Goal: Check status: Check status

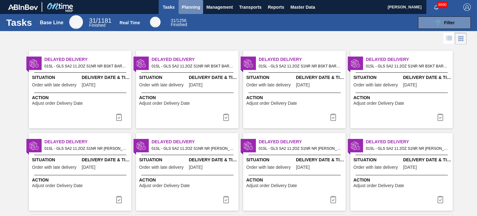
click at [194, 5] on span "Planning" at bounding box center [191, 6] width 18 height 7
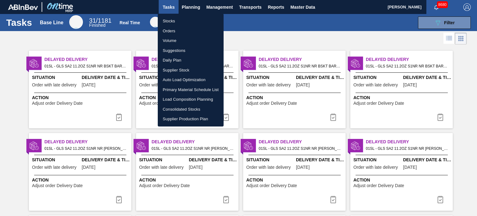
click at [175, 33] on li "Orders" at bounding box center [191, 31] width 66 height 10
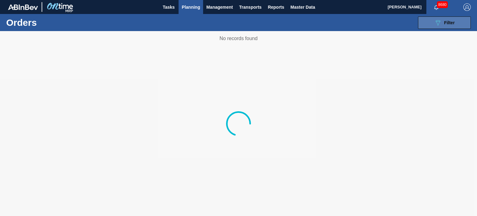
click at [448, 23] on span "Filter" at bounding box center [449, 22] width 11 height 5
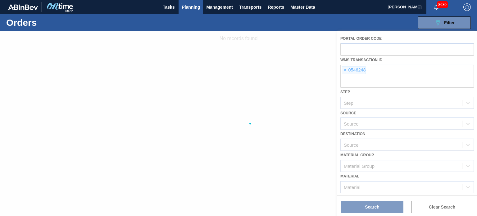
click at [346, 69] on div at bounding box center [238, 123] width 477 height 185
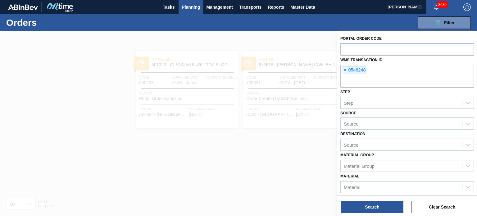
click at [345, 69] on span "×" at bounding box center [345, 69] width 6 height 7
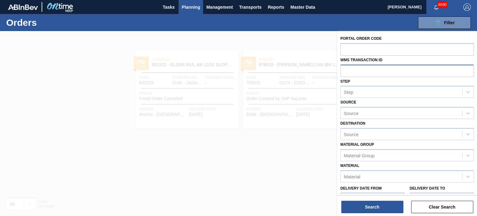
paste input "0410502"
type input "0410502"
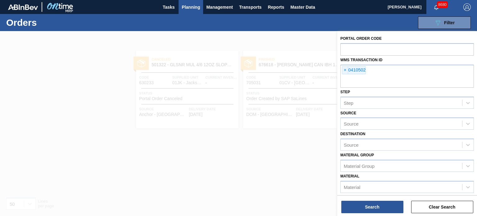
click at [368, 214] on div "Portal Order Code WMS Transaction ID × 0410502 Step Step Source Source Destinat…" at bounding box center [407, 124] width 140 height 186
click at [371, 210] on button "Search" at bounding box center [372, 207] width 62 height 12
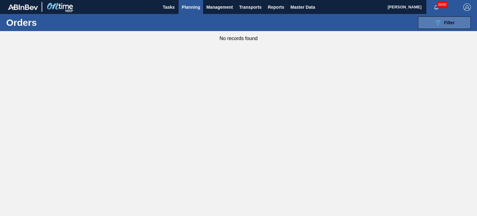
click at [441, 24] on icon "089F7B8B-B2A5-4AFE-B5C0-19BA573D28AC" at bounding box center [437, 22] width 7 height 7
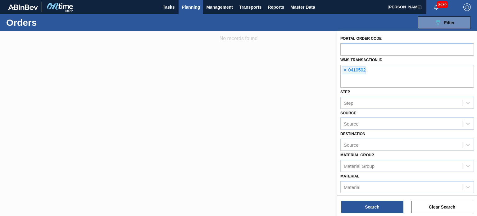
click at [2, 77] on div at bounding box center [238, 139] width 477 height 216
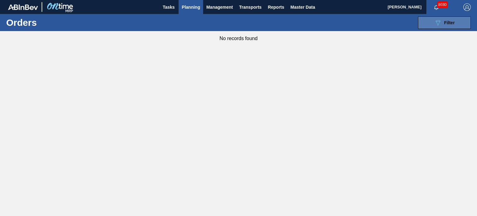
click at [423, 23] on button "089F7B8B-B2A5-4AFE-B5C0-19BA573D28AC Filter" at bounding box center [444, 22] width 53 height 12
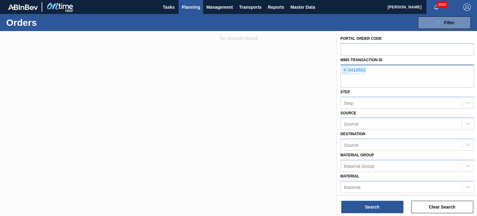
click at [343, 71] on span "×" at bounding box center [345, 69] width 6 height 7
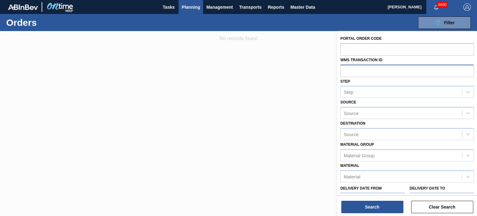
paste input "0544816"
type input "0544816"
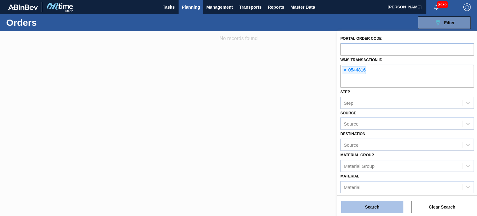
click at [372, 205] on button "Search" at bounding box center [372, 207] width 62 height 12
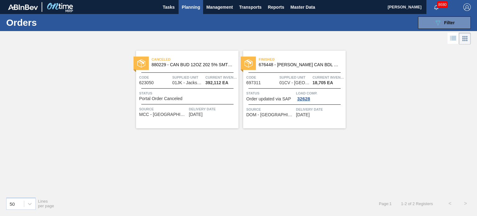
click at [280, 59] on span "Finished" at bounding box center [302, 59] width 87 height 6
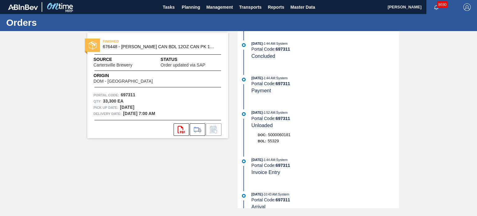
click at [238, 153] on div "[DATE] 1:44 AM : System Portal Code: 697311 Concluded [DATE] 1:44 AM : System P…" at bounding box center [319, 119] width 162 height 177
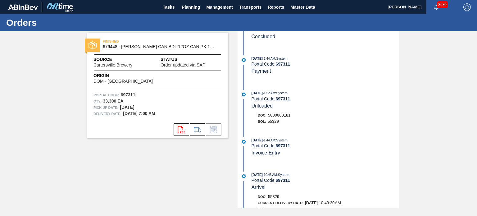
scroll to position [20, 0]
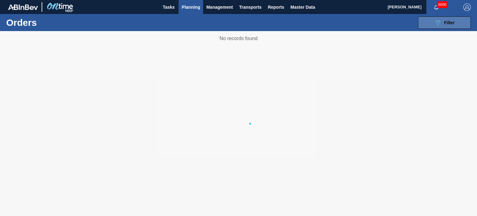
click at [443, 17] on button "089F7B8B-B2A5-4AFE-B5C0-19BA573D28AC Filter" at bounding box center [444, 22] width 53 height 12
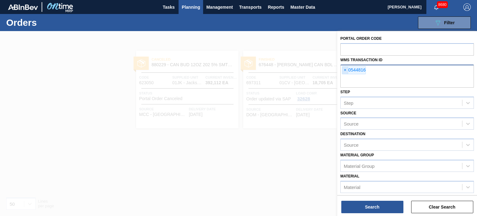
click at [345, 71] on span "×" at bounding box center [345, 69] width 6 height 7
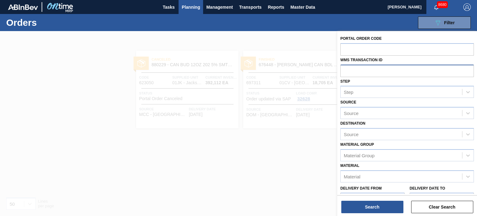
paste input "0565130"
type input "0565130"
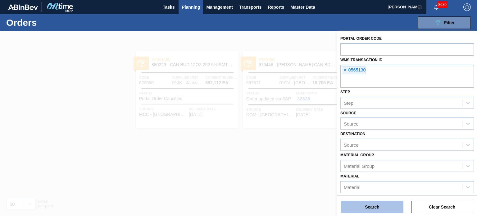
click at [369, 211] on button "Search" at bounding box center [372, 207] width 62 height 12
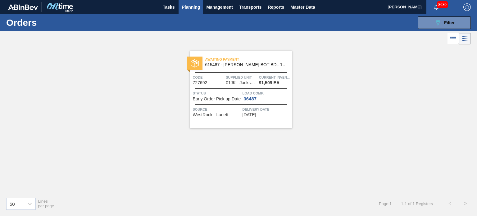
click at [240, 62] on span "Awaiting Payment" at bounding box center [248, 59] width 87 height 6
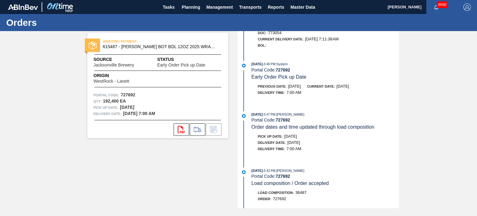
scroll to position [79, 0]
click at [191, 10] on span "Planning" at bounding box center [191, 6] width 18 height 7
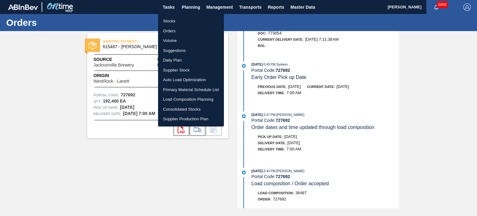
click at [161, 26] on li "Orders" at bounding box center [191, 31] width 66 height 10
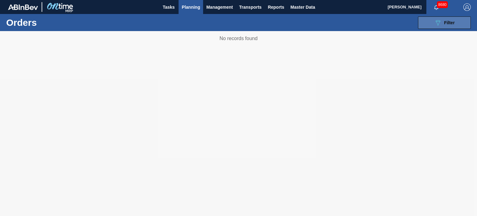
click at [438, 27] on button "089F7B8B-B2A5-4AFE-B5C0-19BA573D28AC Filter" at bounding box center [444, 22] width 53 height 12
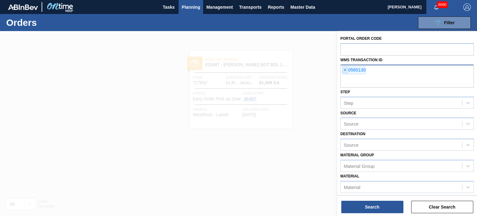
click at [347, 70] on span "×" at bounding box center [345, 69] width 6 height 7
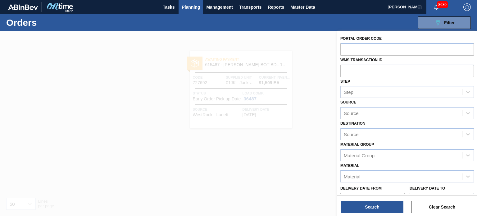
paste input "0944864"
type input "0944864"
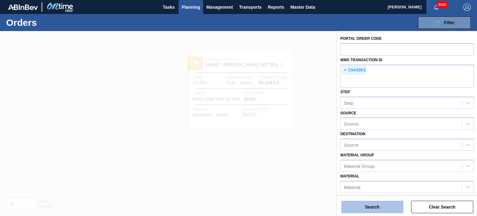
click at [362, 210] on button "Search" at bounding box center [372, 207] width 62 height 12
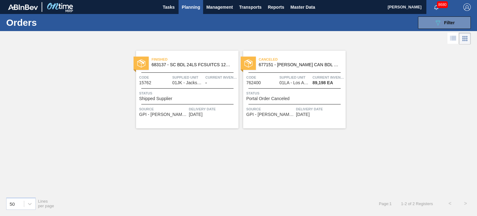
click at [325, 72] on div "Canceled 677151 - [PERSON_NAME] CAN BDL 12OZ 2025 TWNSTK 30/12 CAN Code 762400 …" at bounding box center [294, 90] width 102 height 78
